Goal: Task Accomplishment & Management: Use online tool/utility

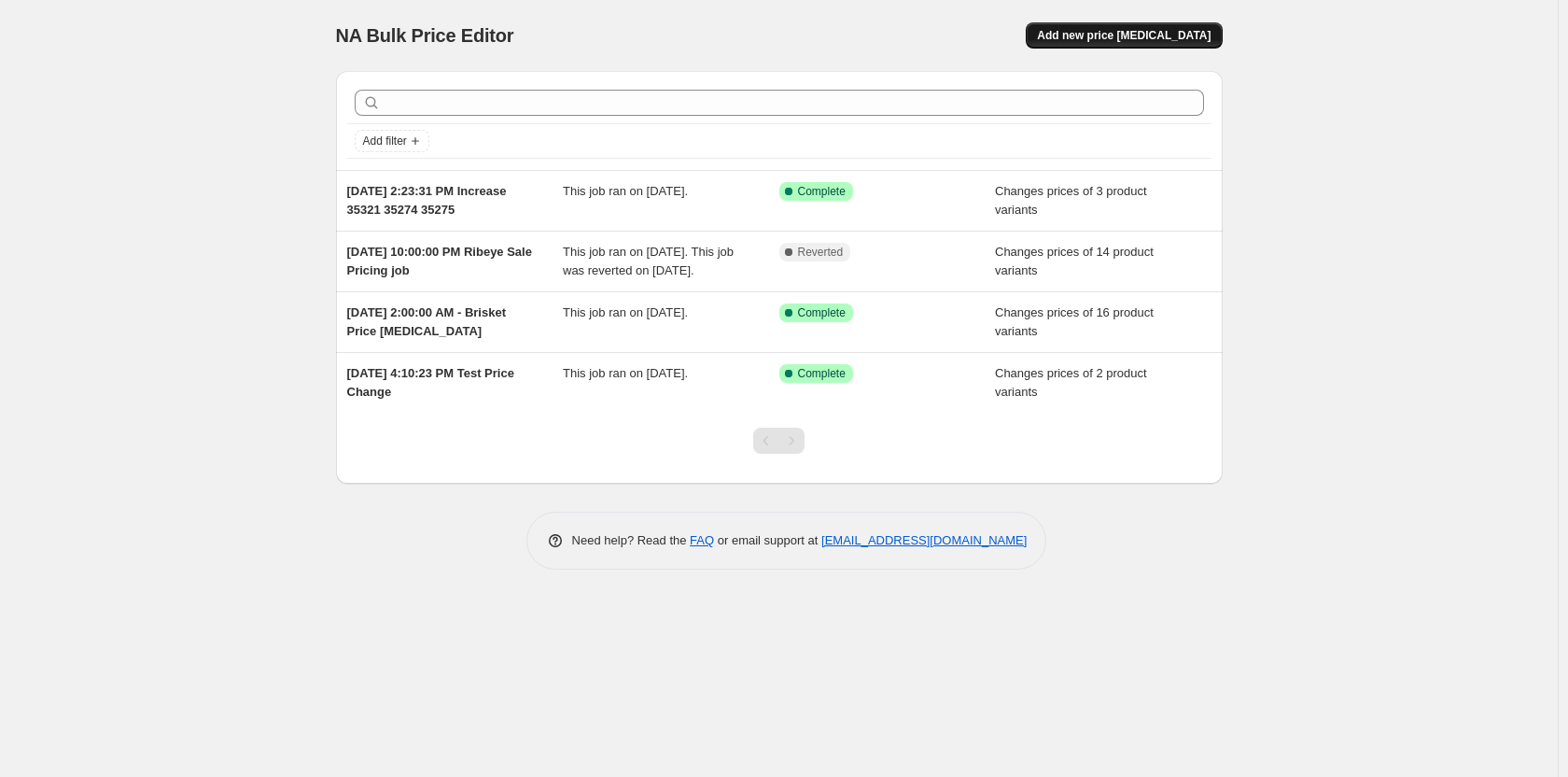
click at [1145, 31] on span "Add new price [MEDICAL_DATA]" at bounding box center [1123, 35] width 174 height 15
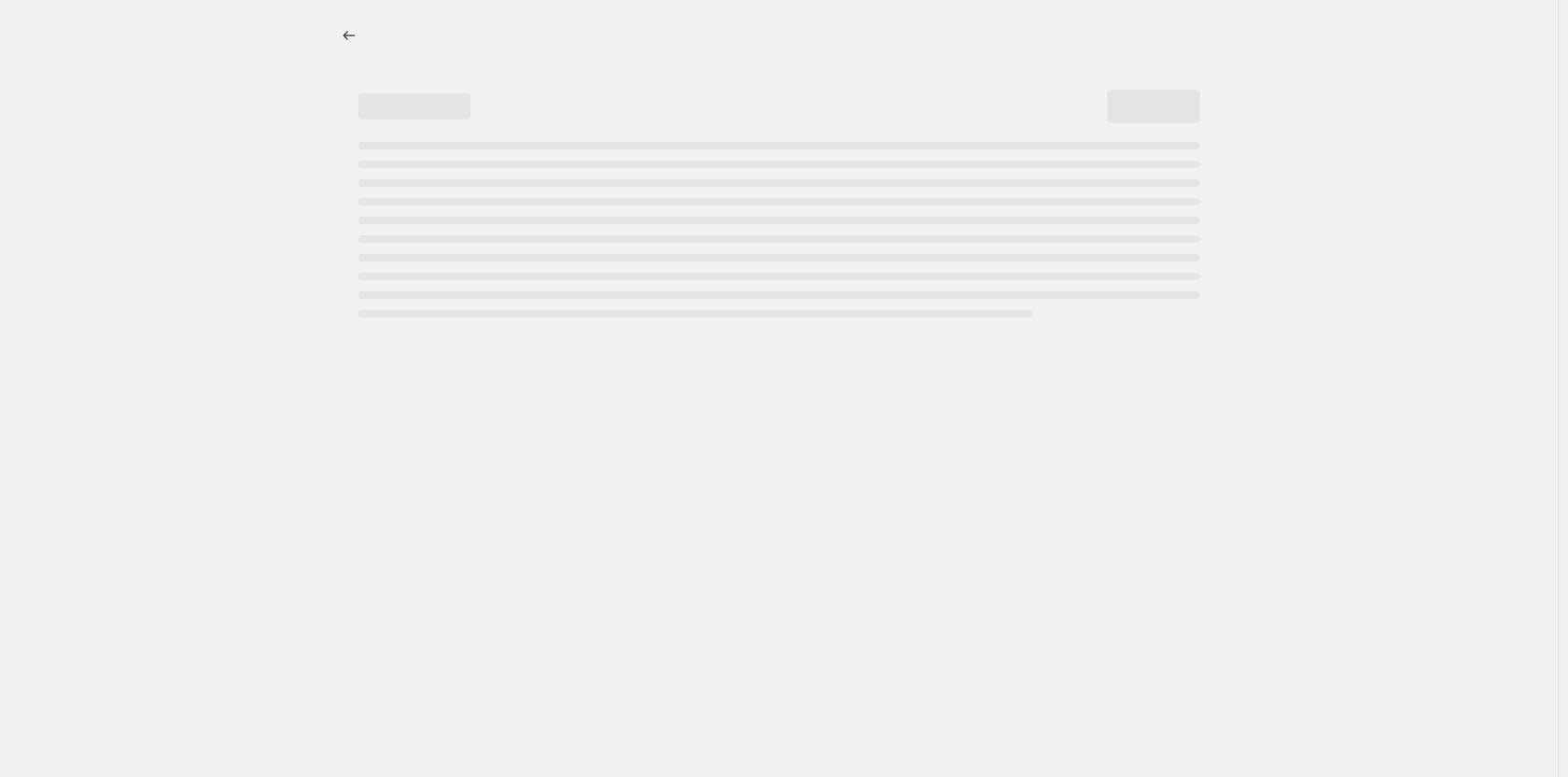
select select "percentage"
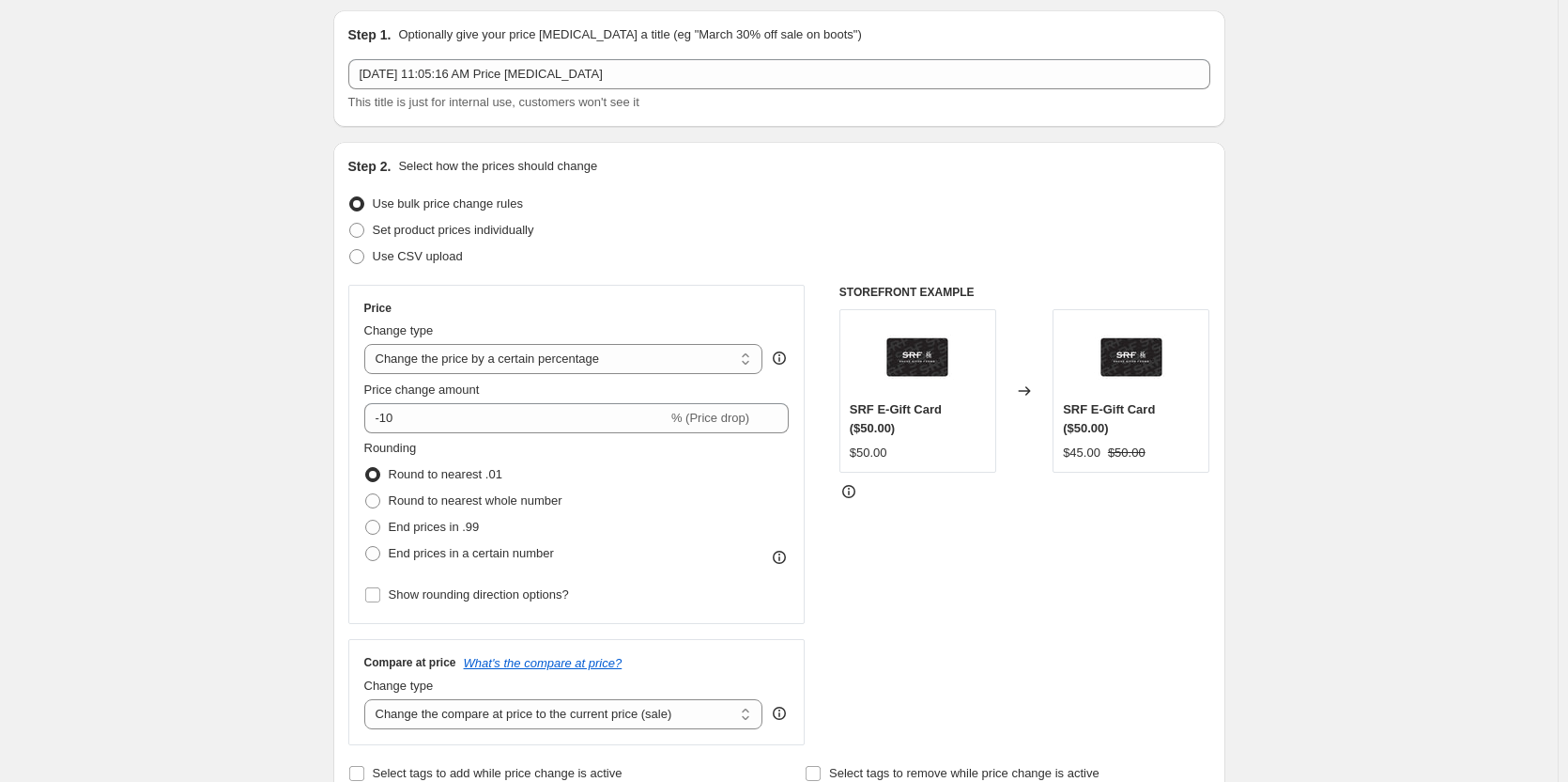
scroll to position [94, 0]
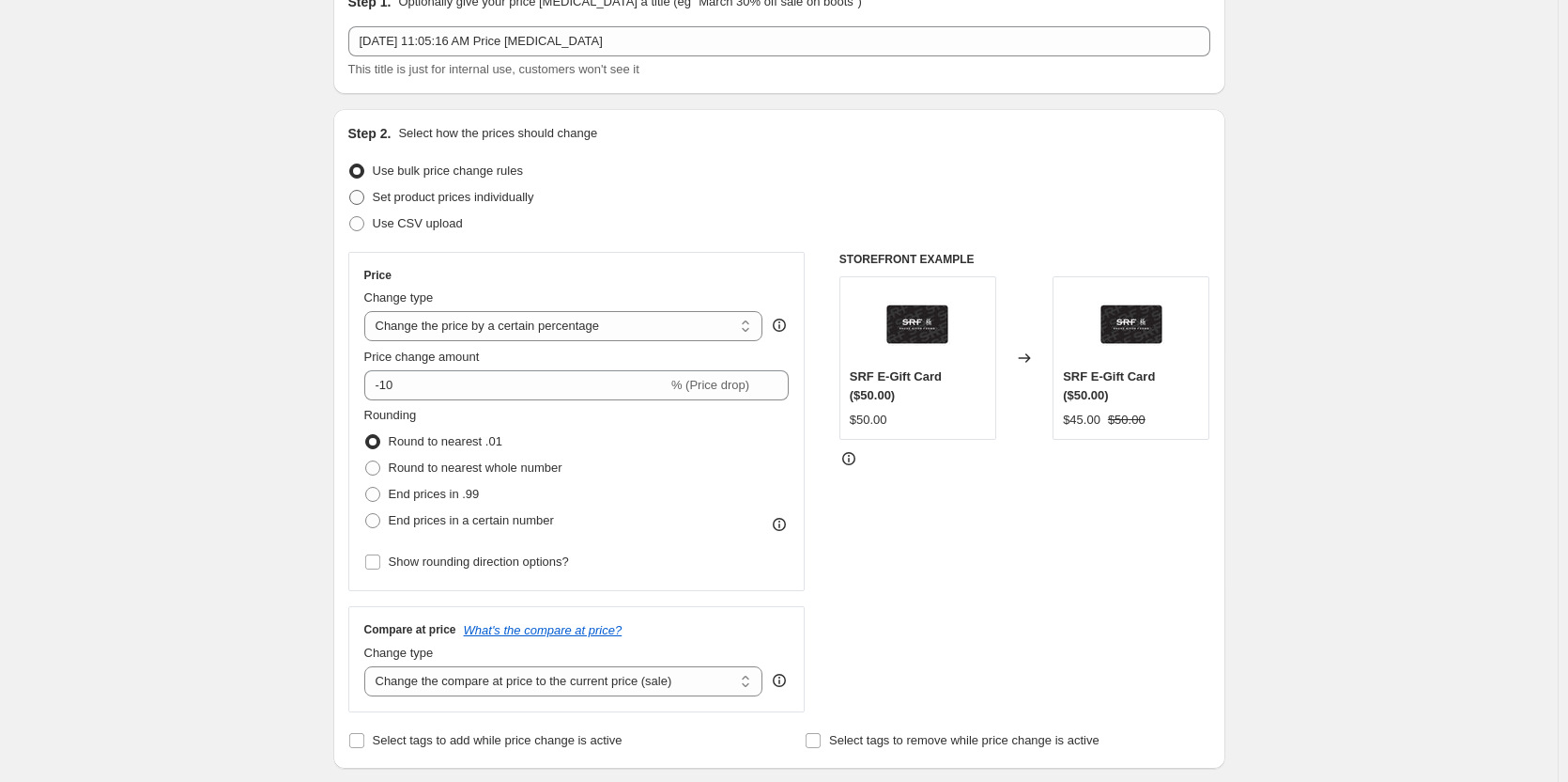
click at [438, 200] on span "Set product prices individually" at bounding box center [454, 196] width 161 height 14
click at [351, 191] on input "Set product prices individually" at bounding box center [350, 190] width 1 height 1
radio input "true"
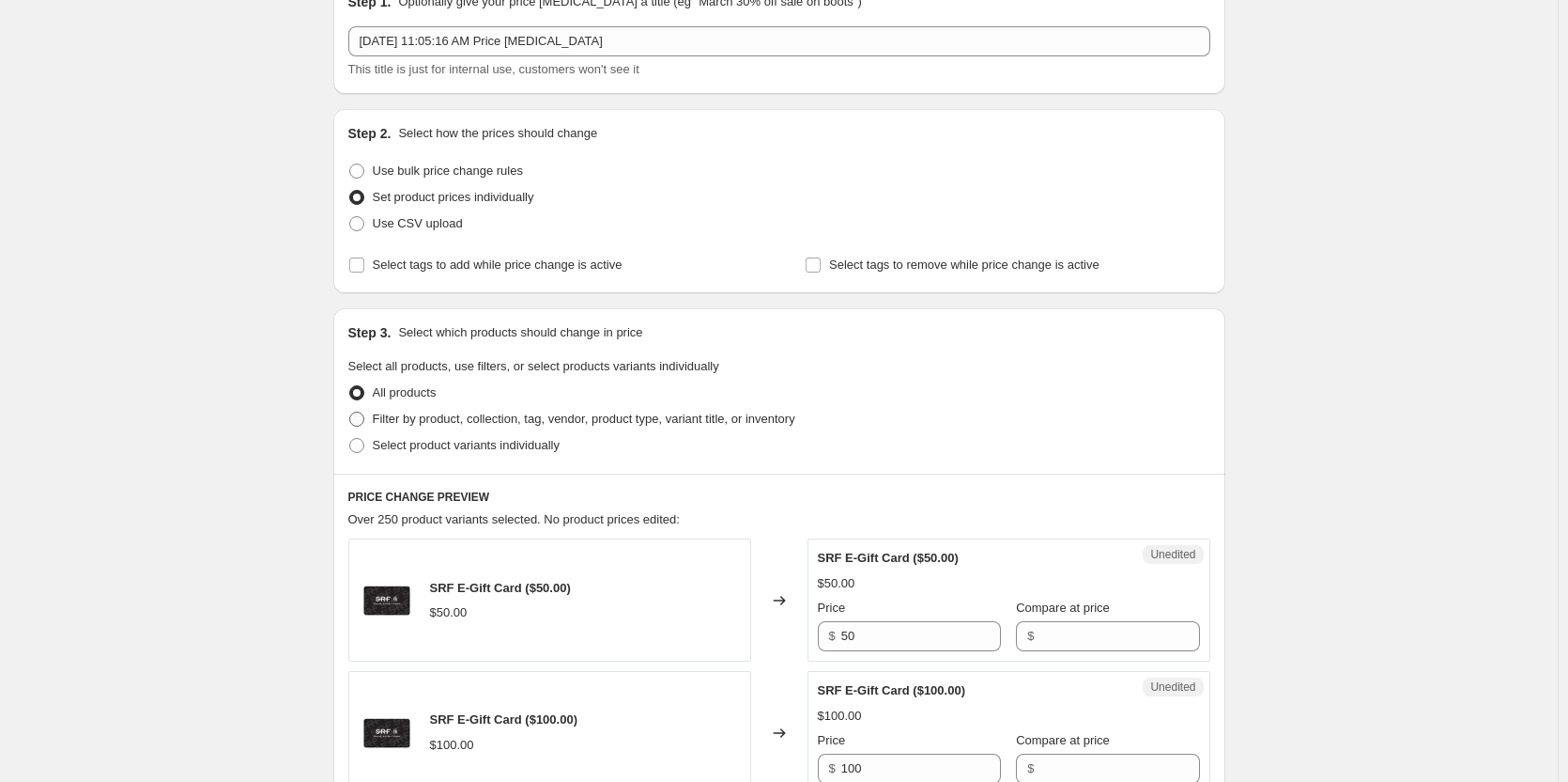
click at [449, 418] on span "Filter by product, collection, tag, vendor, product type, variant title, or inv…" at bounding box center [584, 419] width 422 height 14
click at [351, 413] on input "Filter by product, collection, tag, vendor, product type, variant title, or inv…" at bounding box center [350, 412] width 1 height 1
radio input "true"
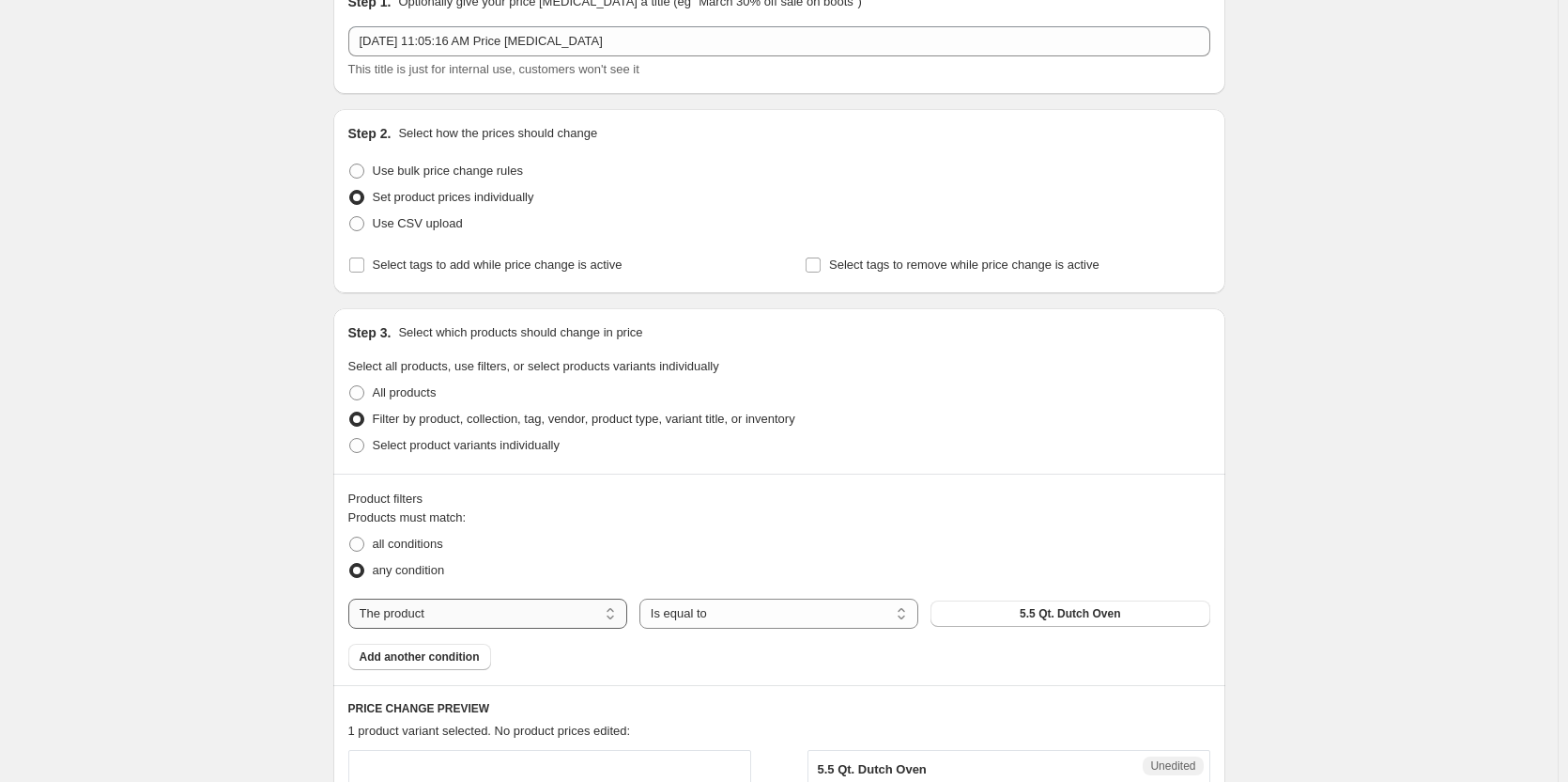
click at [400, 621] on select "The product The product's collection The product's tag The product's vendor The…" at bounding box center [488, 613] width 279 height 30
select select "collection"
click at [1048, 614] on span "$200-$300" at bounding box center [1069, 613] width 54 height 15
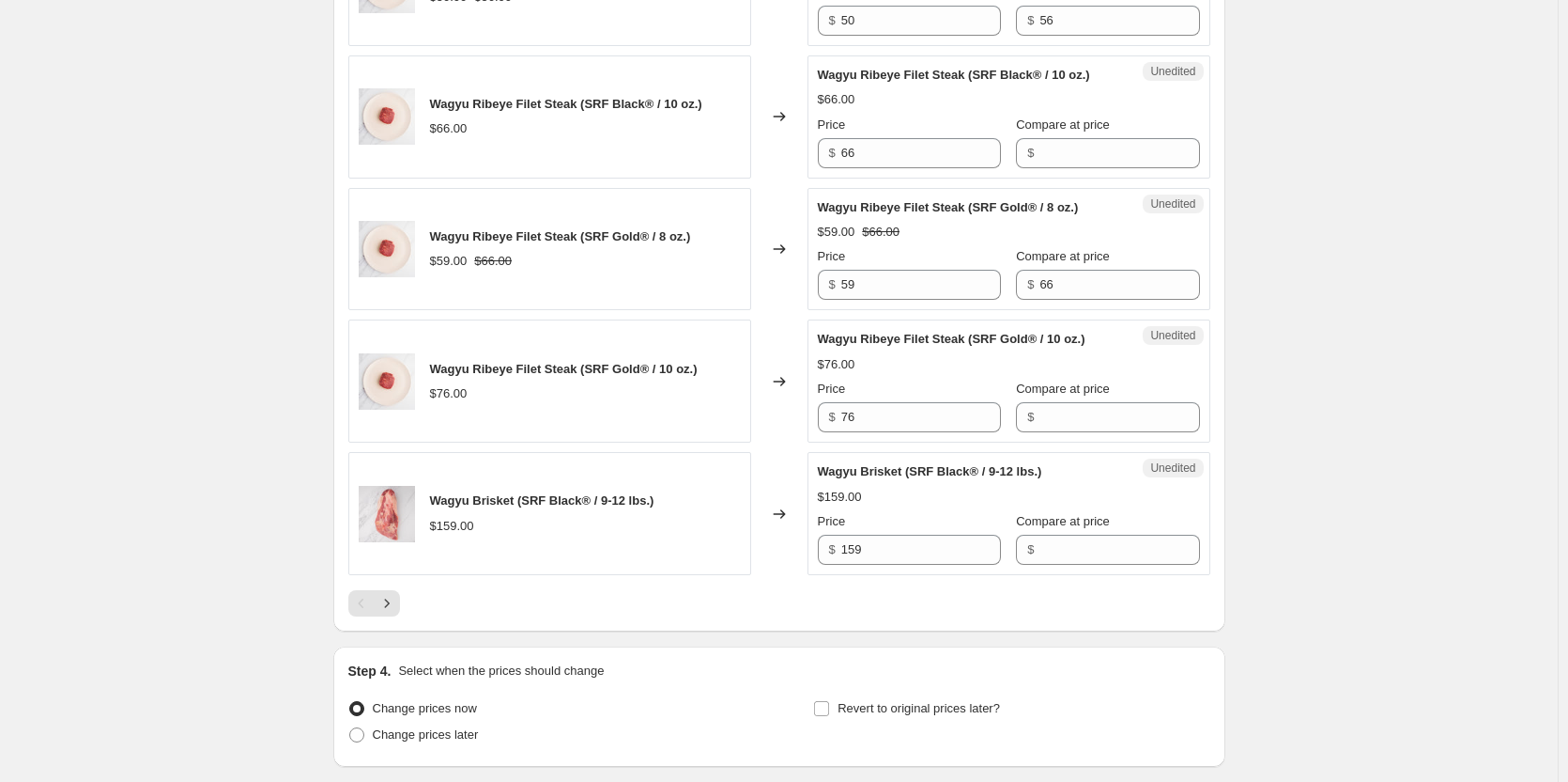
scroll to position [3100, 0]
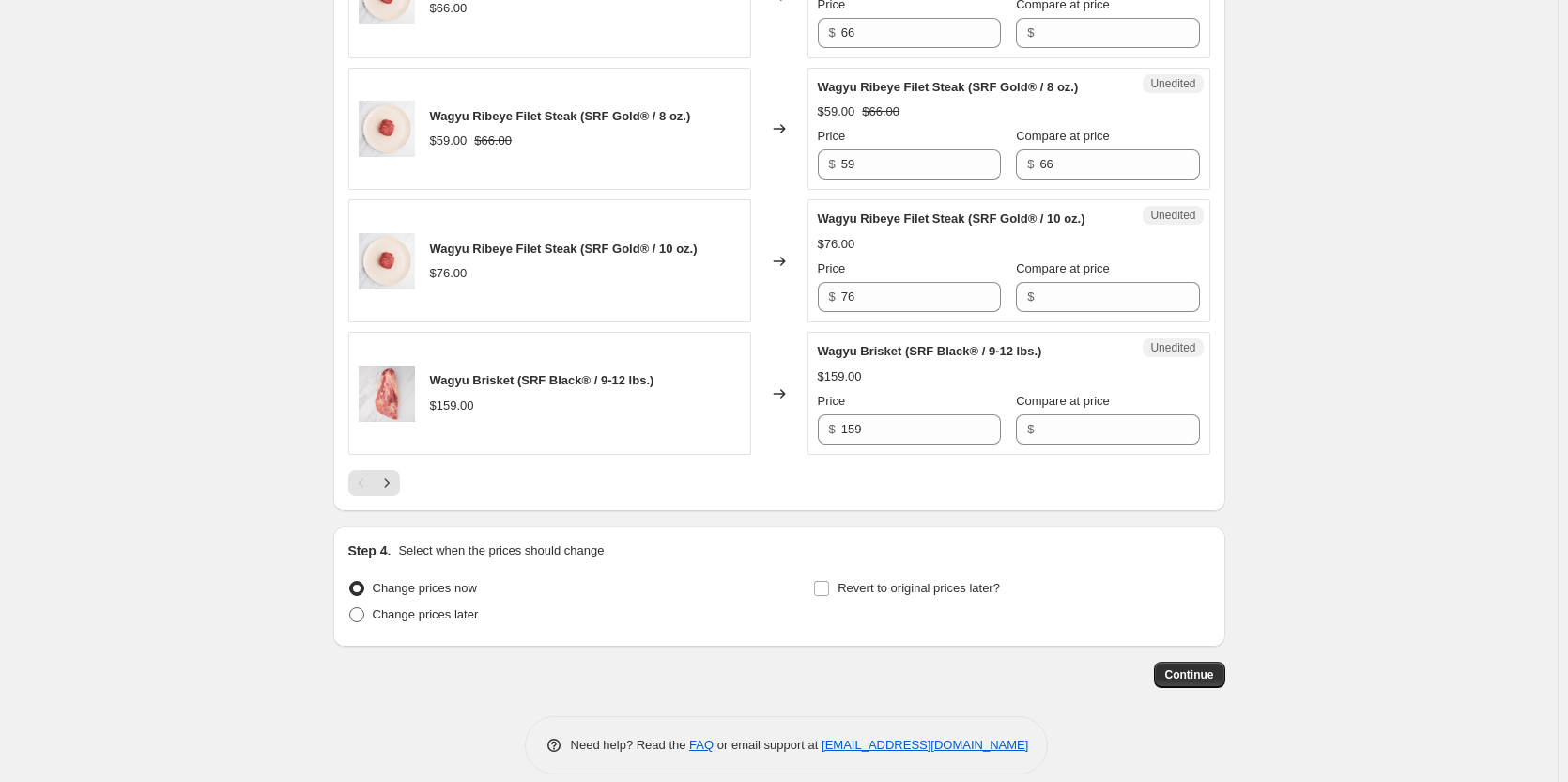
click at [422, 615] on span "Change prices later" at bounding box center [426, 614] width 106 height 14
click at [351, 608] on input "Change prices later" at bounding box center [350, 607] width 1 height 1
radio input "true"
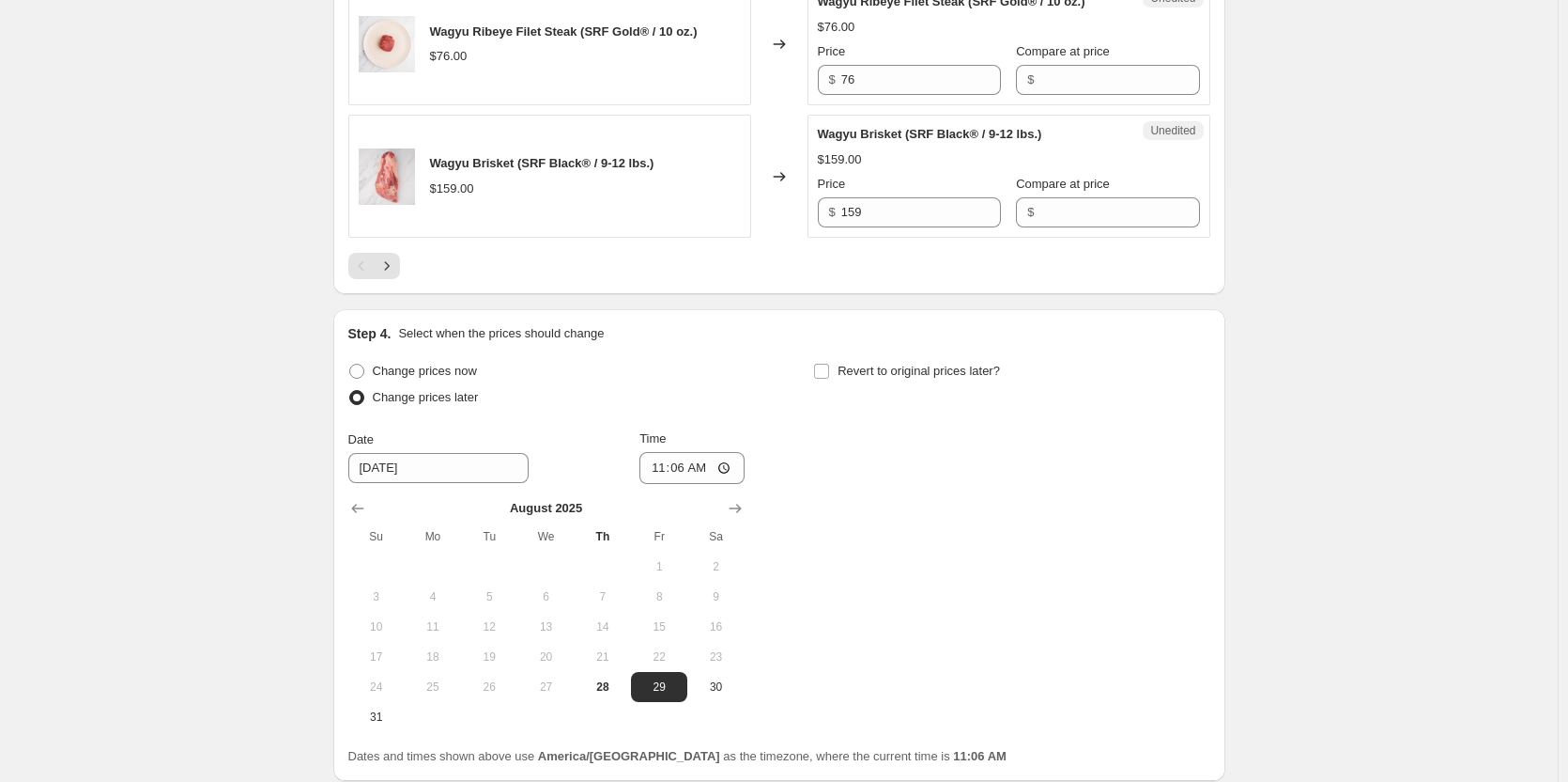
scroll to position [3472, 0]
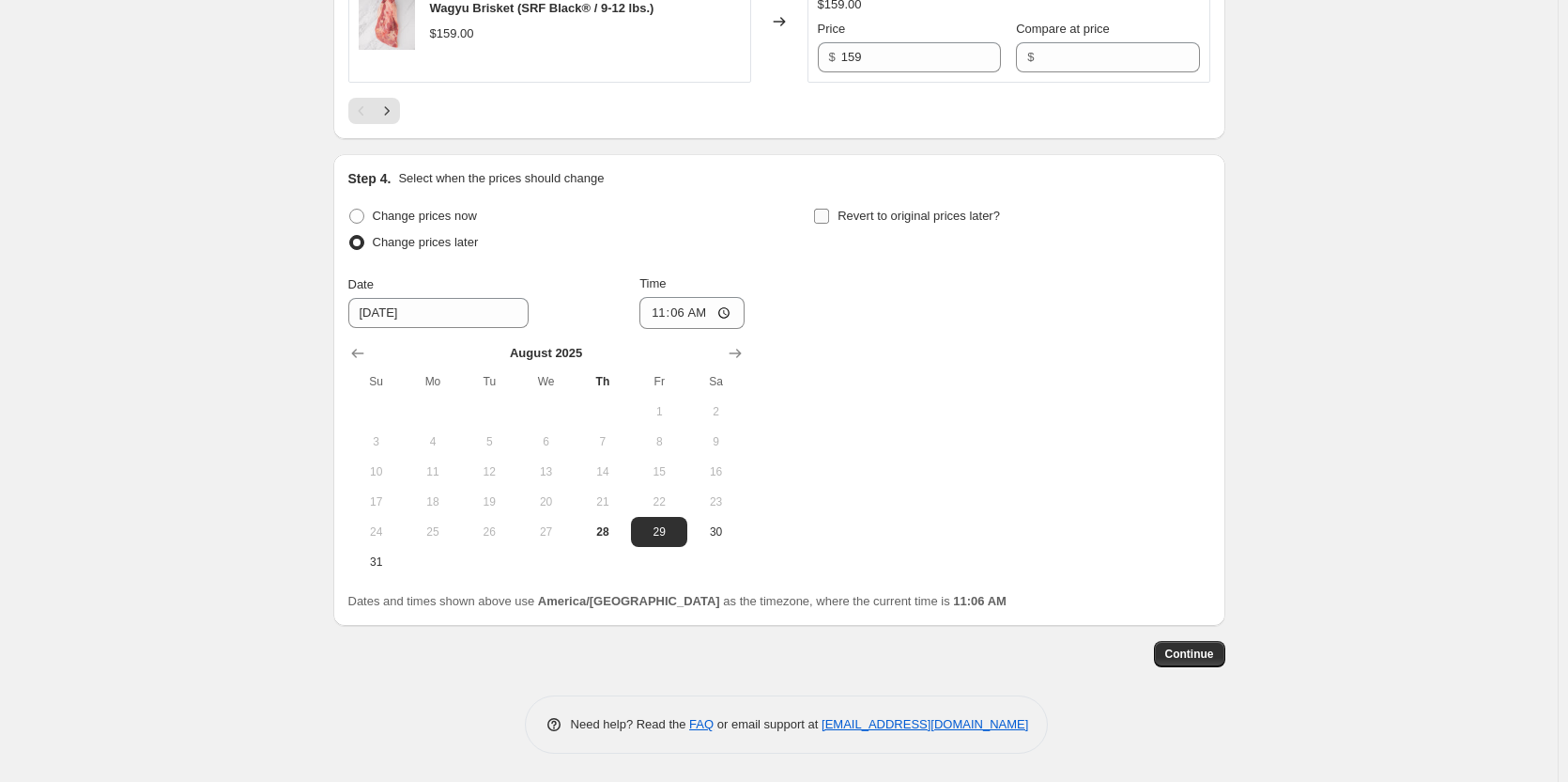
click at [929, 214] on span "Revert to original prices later?" at bounding box center [918, 215] width 162 height 14
click at [829, 214] on input "Revert to original prices later?" at bounding box center [821, 215] width 15 height 15
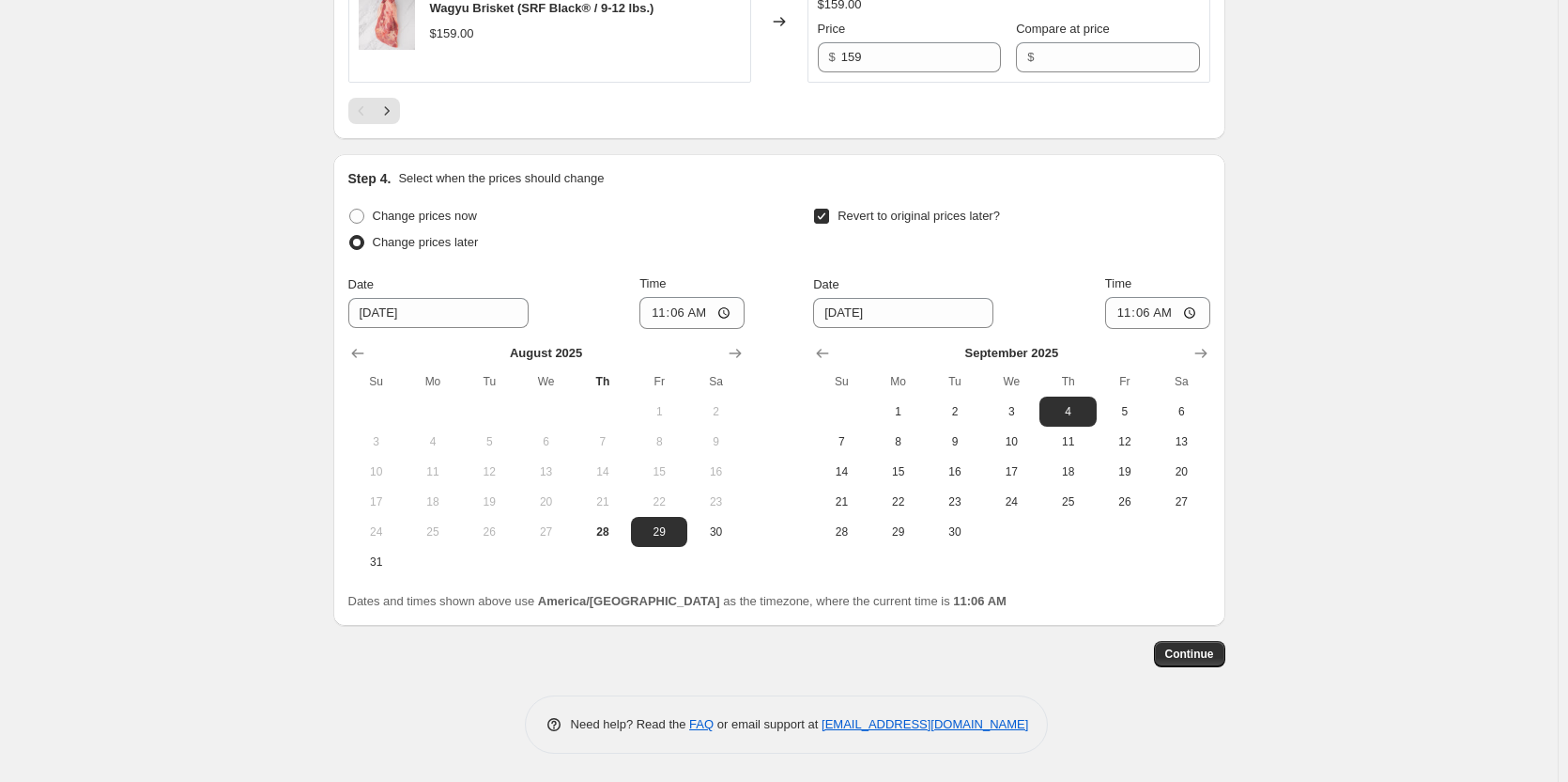
click at [929, 214] on span "Revert to original prices later?" at bounding box center [918, 215] width 162 height 14
click at [829, 214] on input "Revert to original prices later?" at bounding box center [821, 215] width 15 height 15
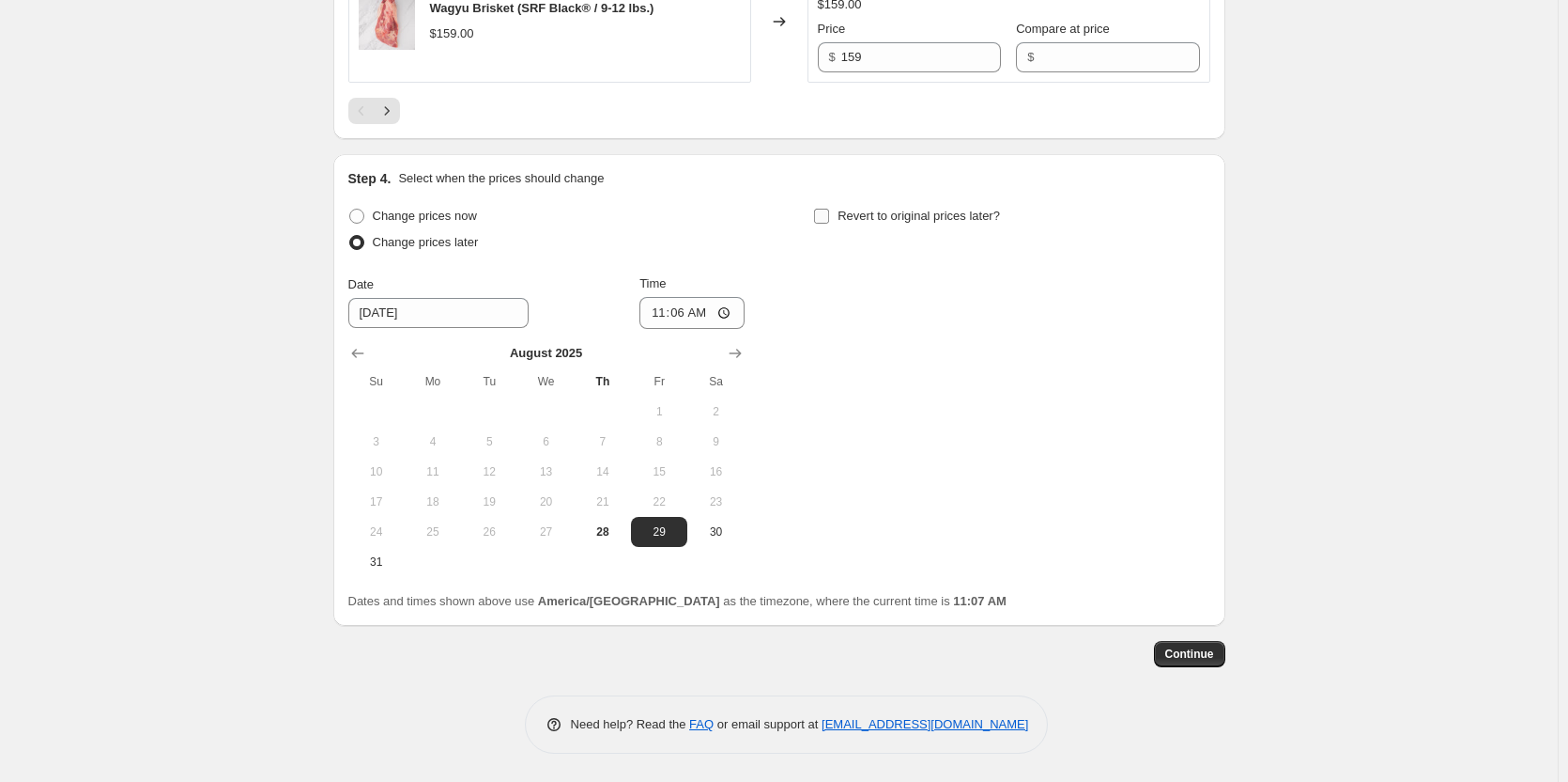
click at [929, 214] on span "Revert to original prices later?" at bounding box center [918, 215] width 162 height 14
click at [829, 214] on input "Revert to original prices later?" at bounding box center [821, 215] width 15 height 15
checkbox input "true"
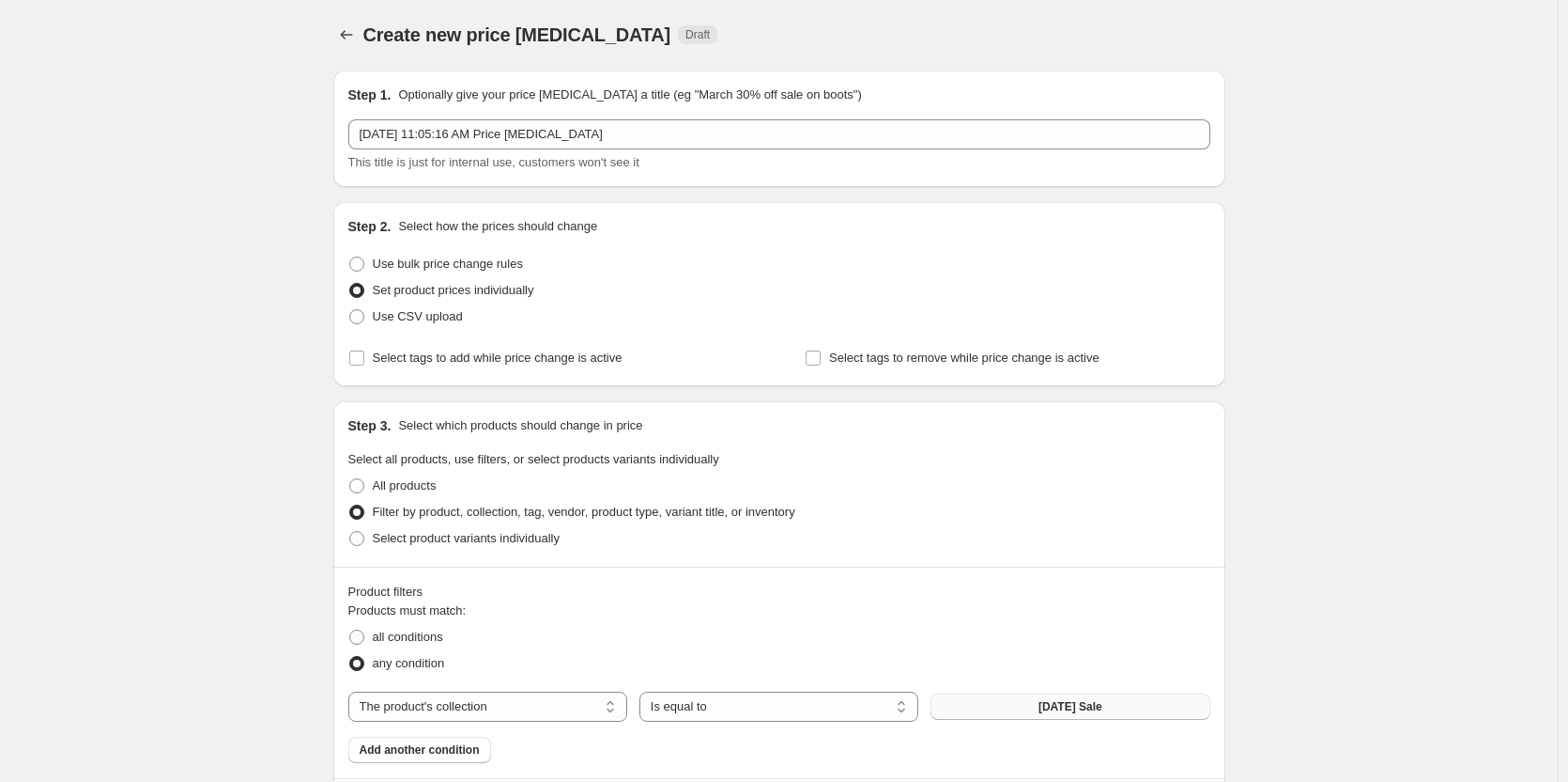
scroll to position [0, 0]
